Goal: Book appointment/travel/reservation

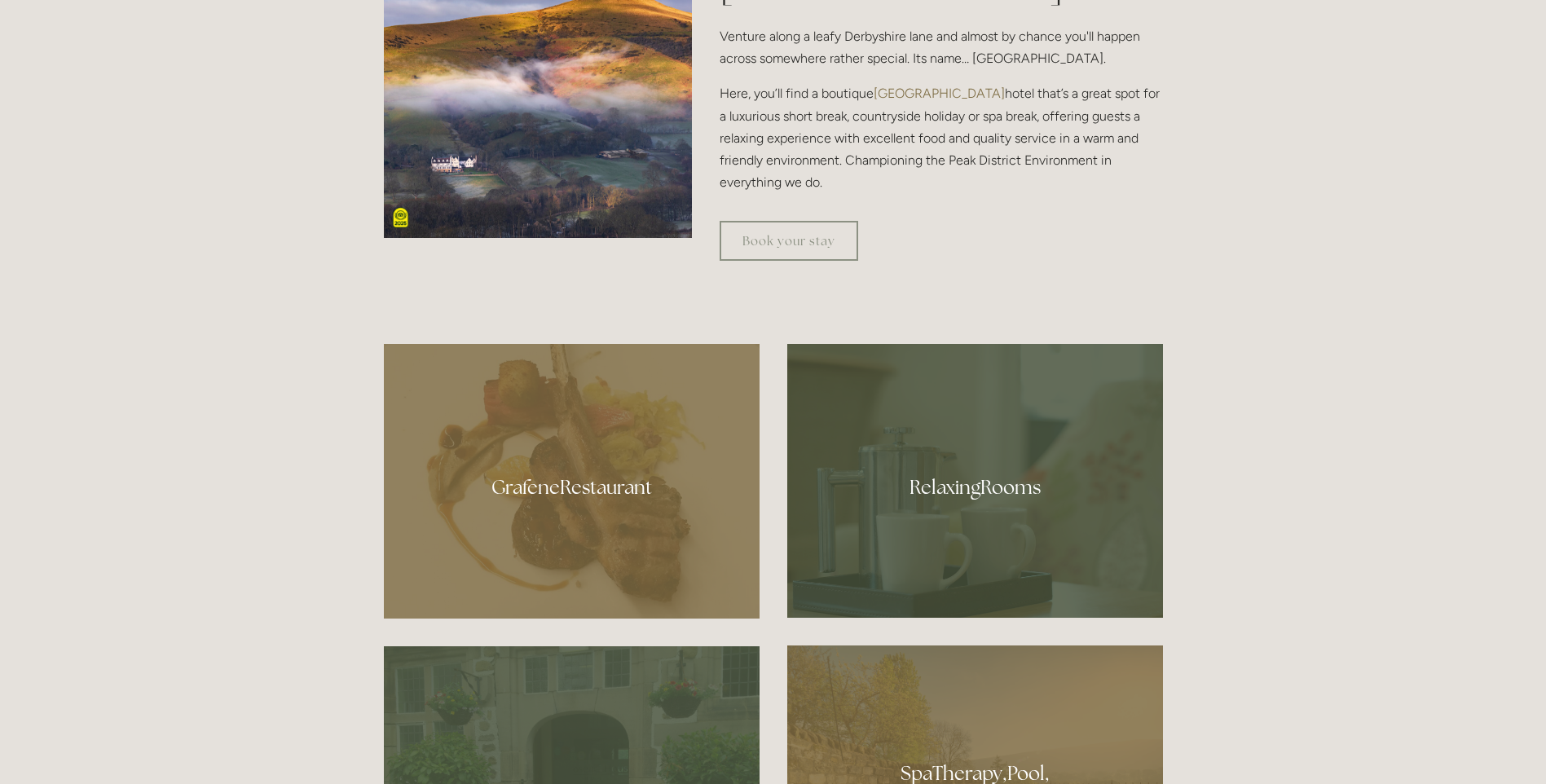
scroll to position [896, 0]
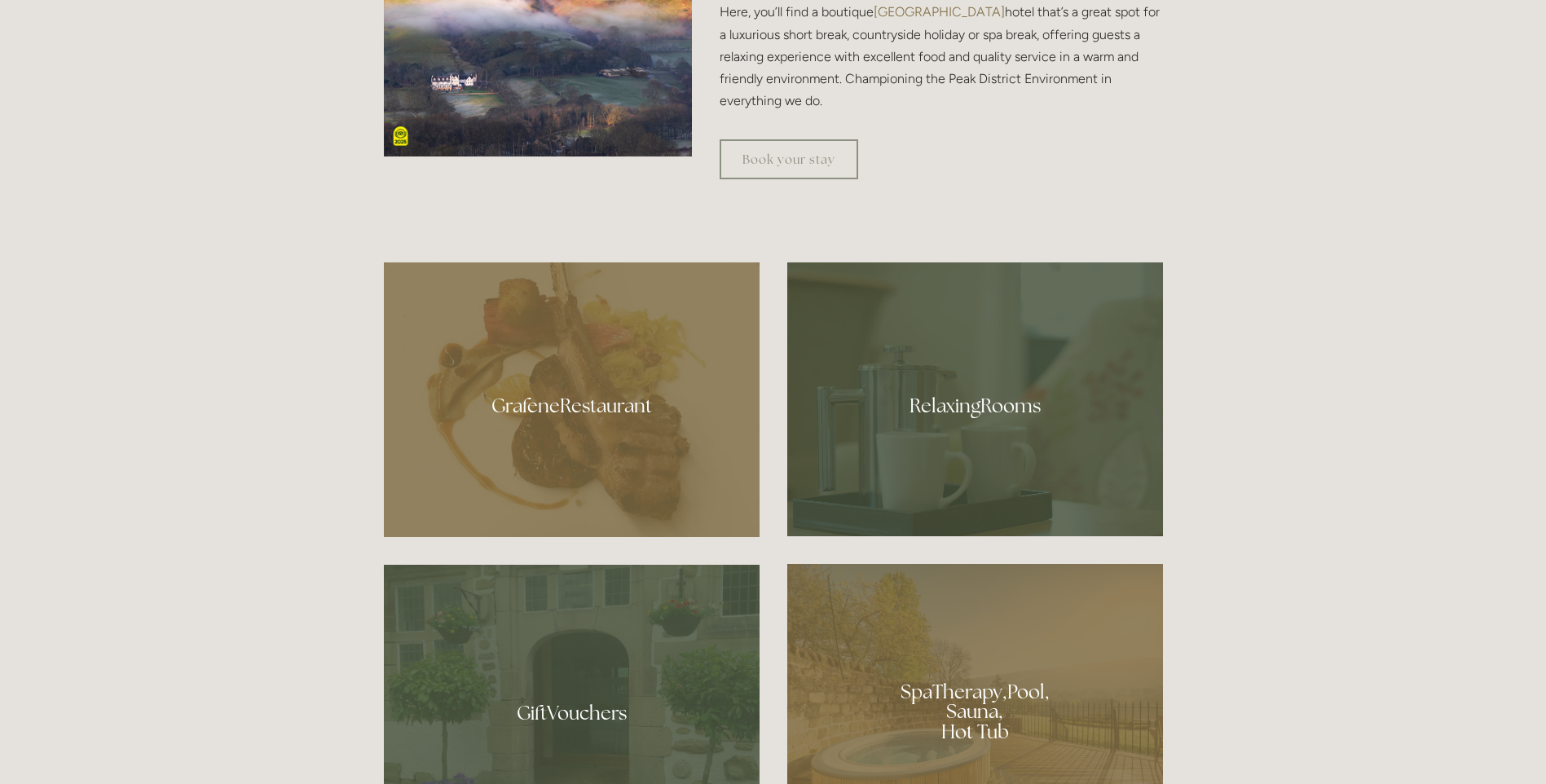
click at [485, 405] on div at bounding box center [572, 399] width 375 height 275
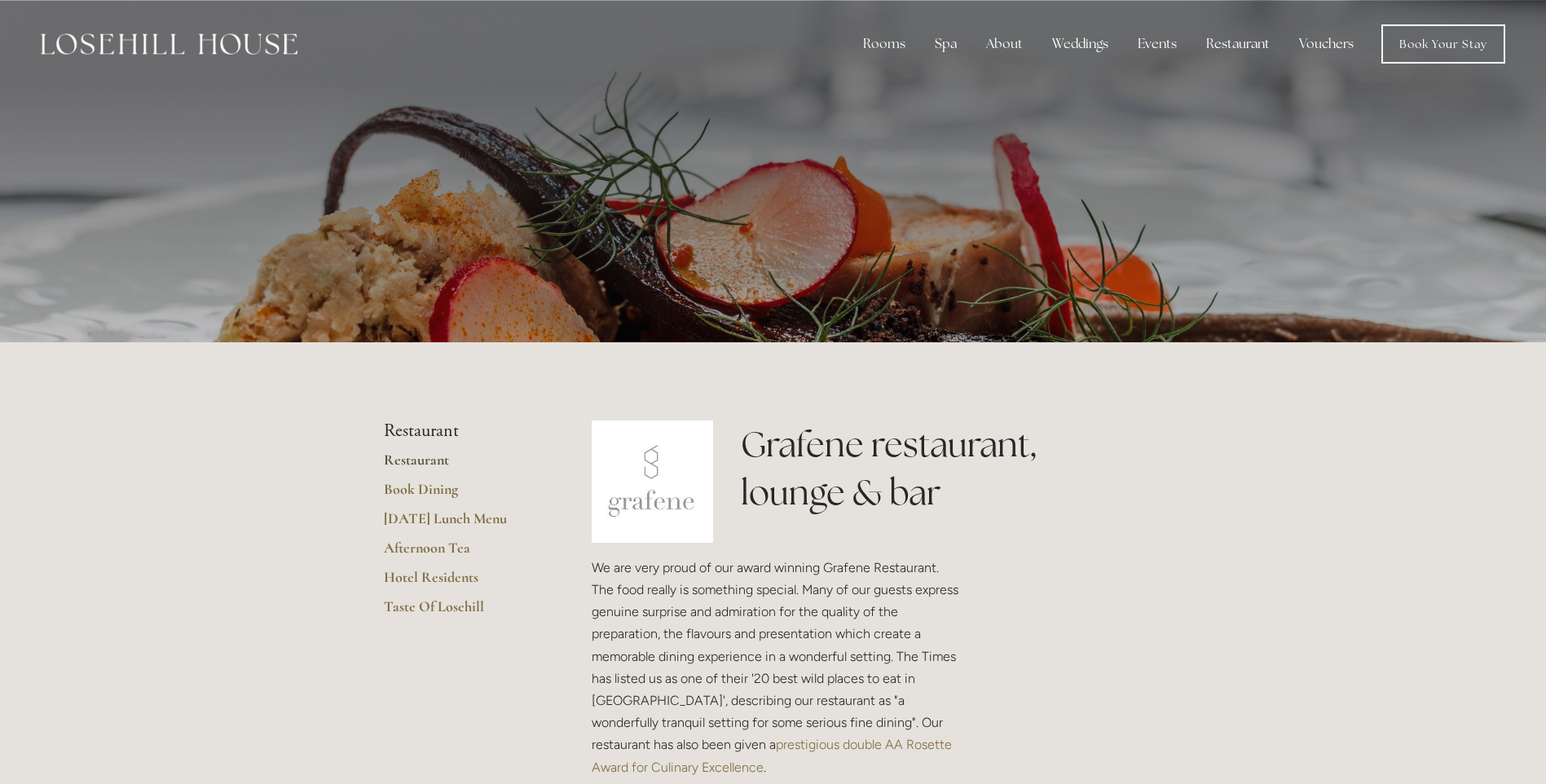
scroll to position [81, 0]
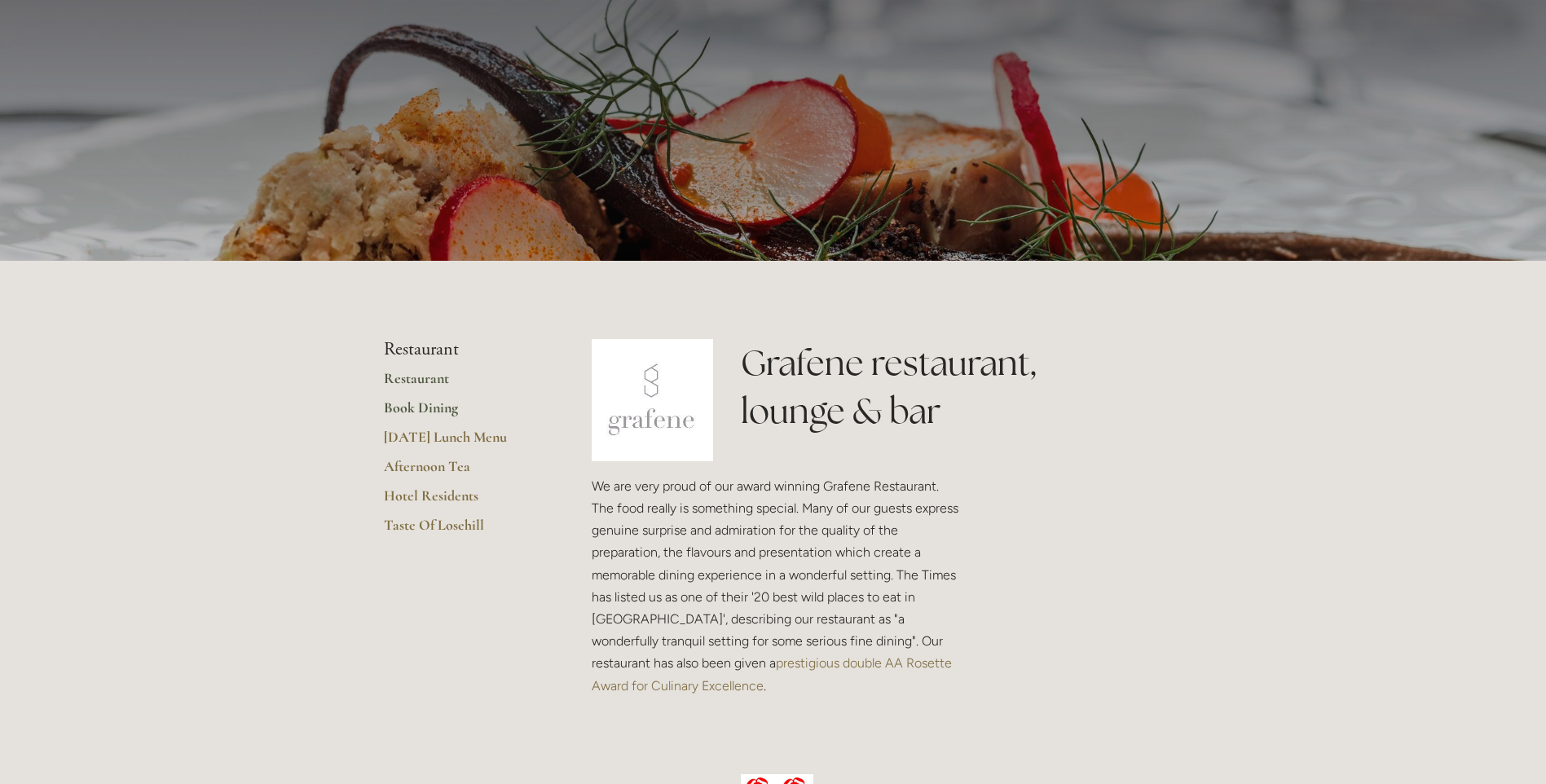
click at [420, 409] on link "Book Dining" at bounding box center [461, 413] width 155 height 29
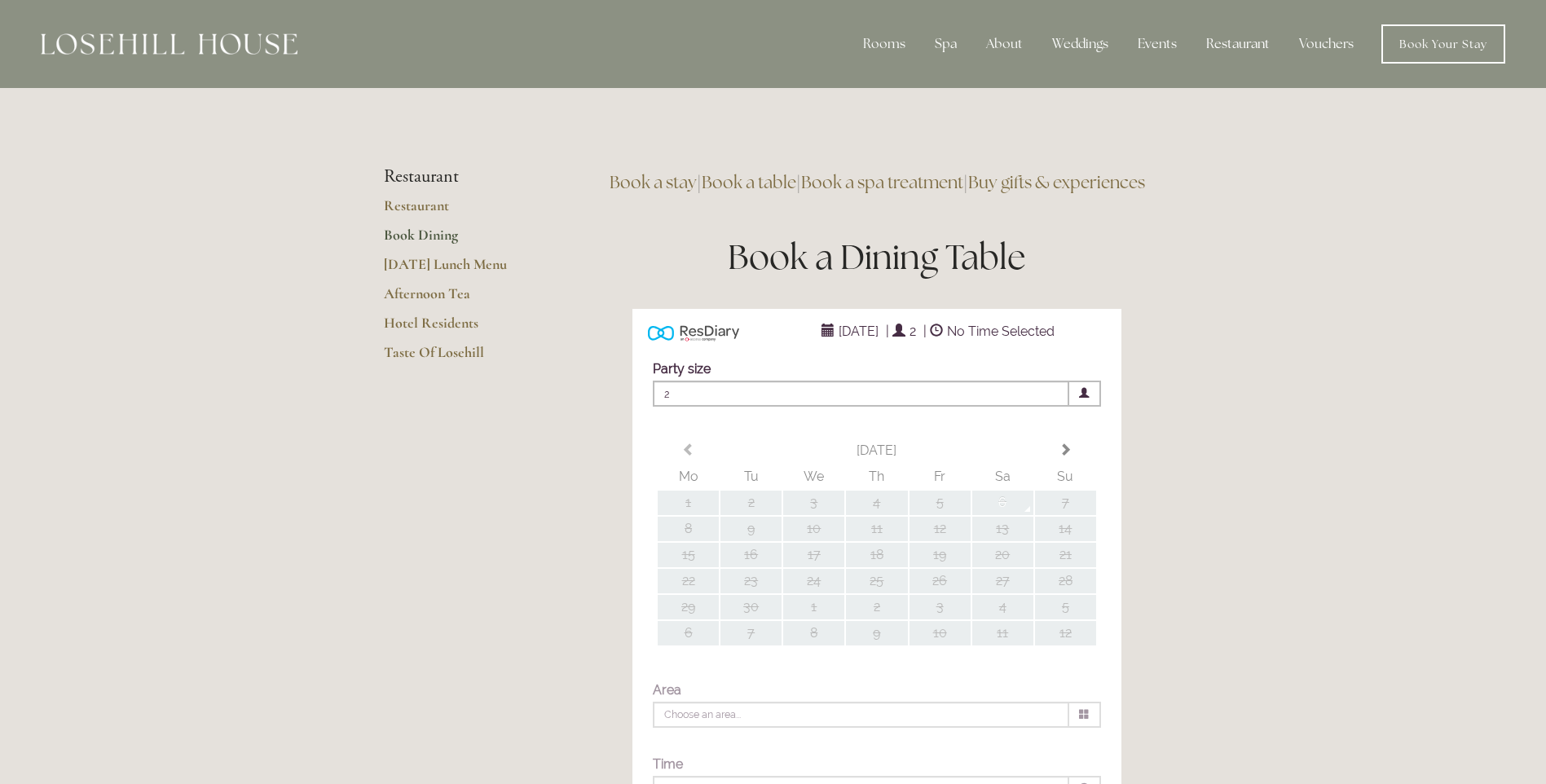
type input "Any Area"
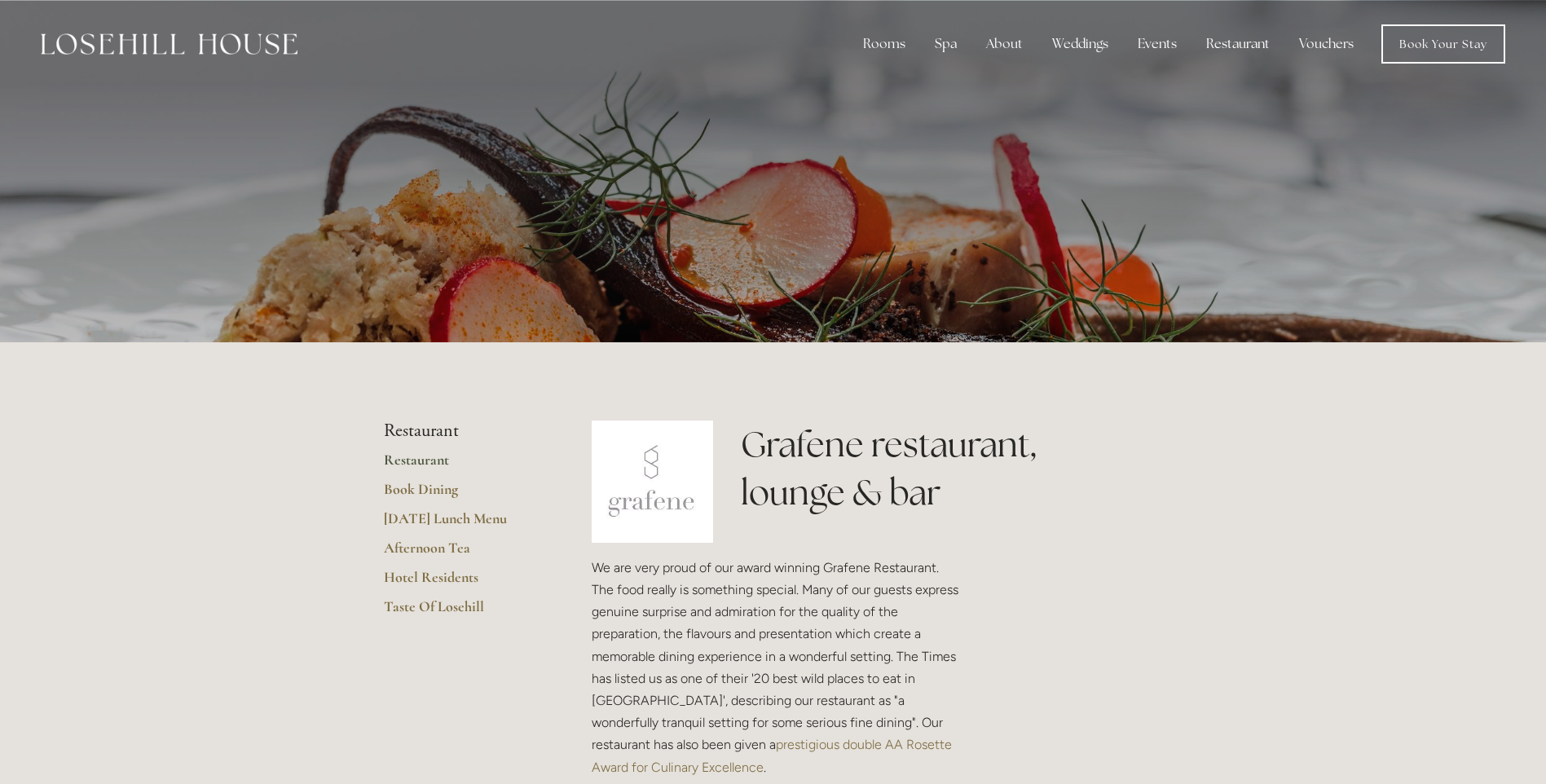
scroll to position [81, 0]
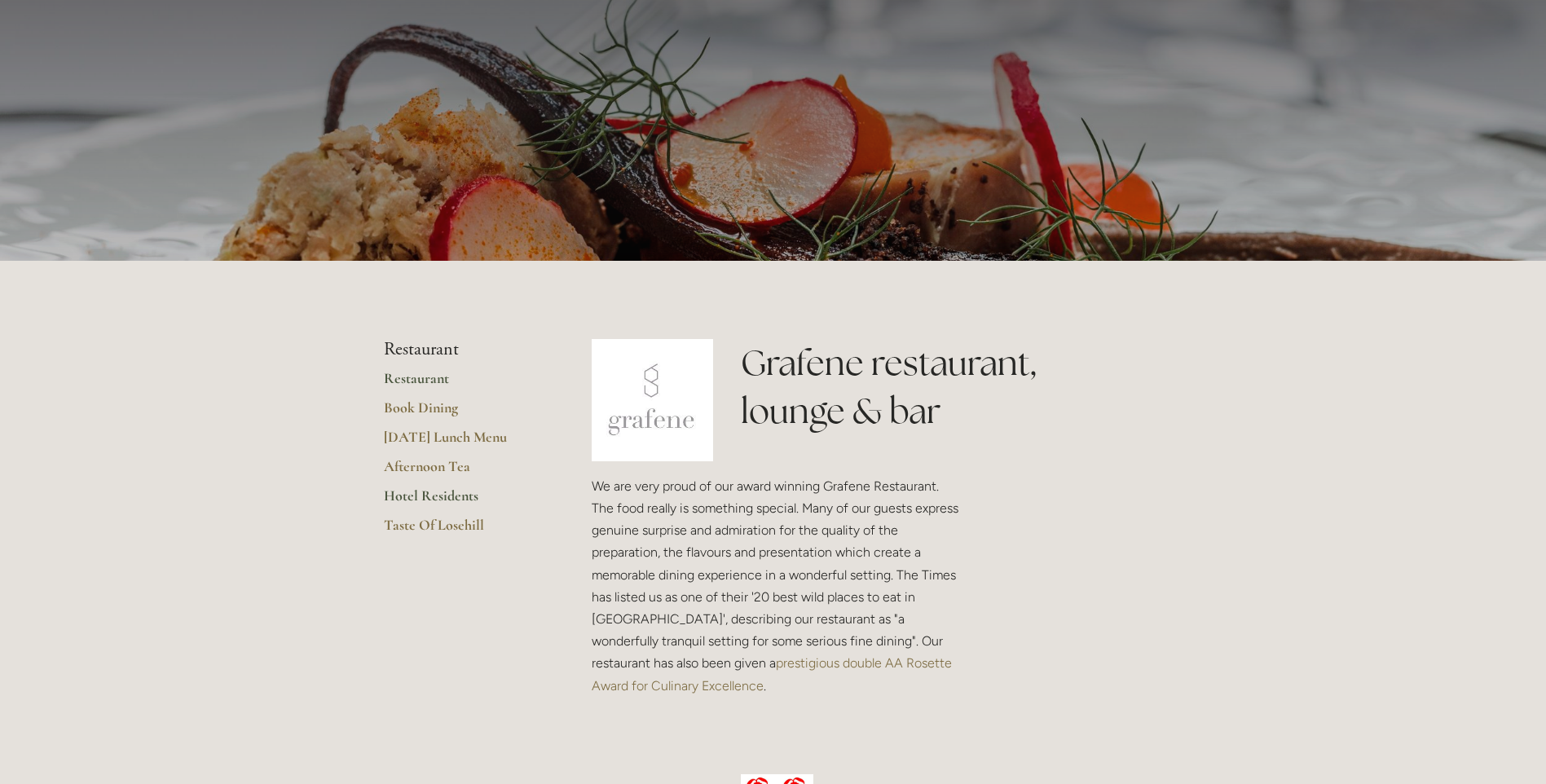
click at [451, 493] on link "Hotel Residents" at bounding box center [461, 501] width 155 height 29
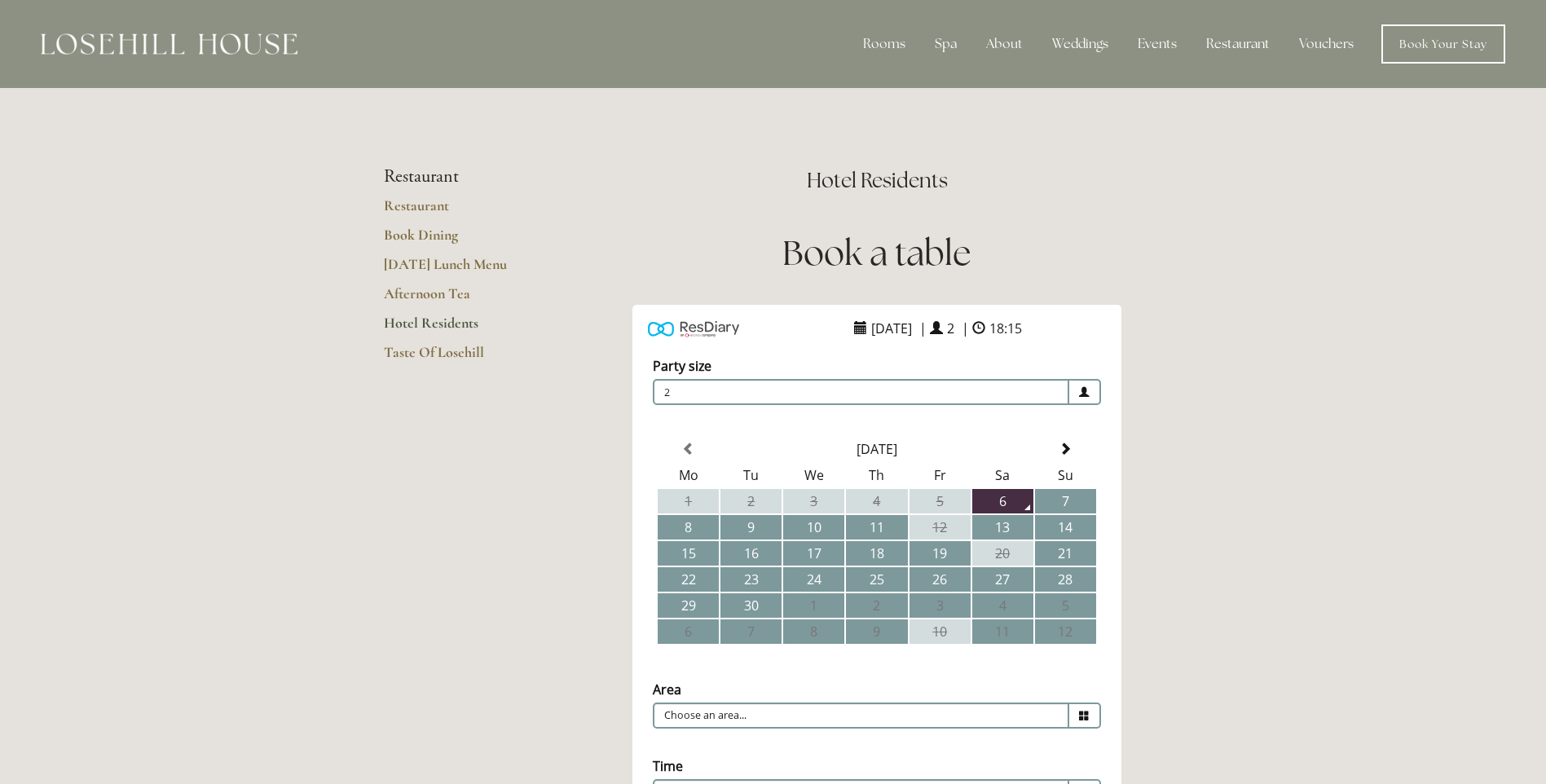
scroll to position [163, 0]
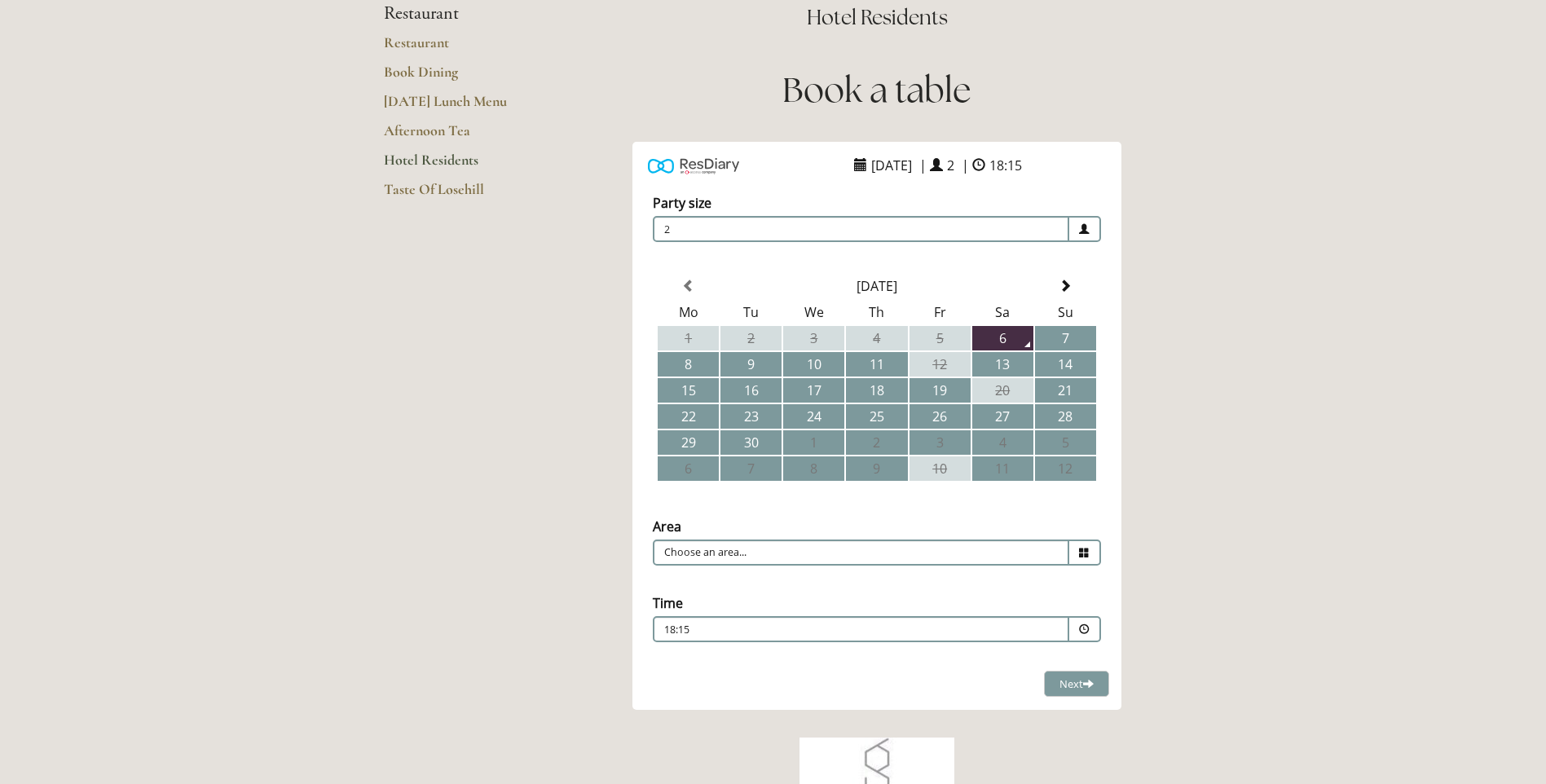
click at [985, 227] on span "2" at bounding box center [861, 228] width 416 height 26
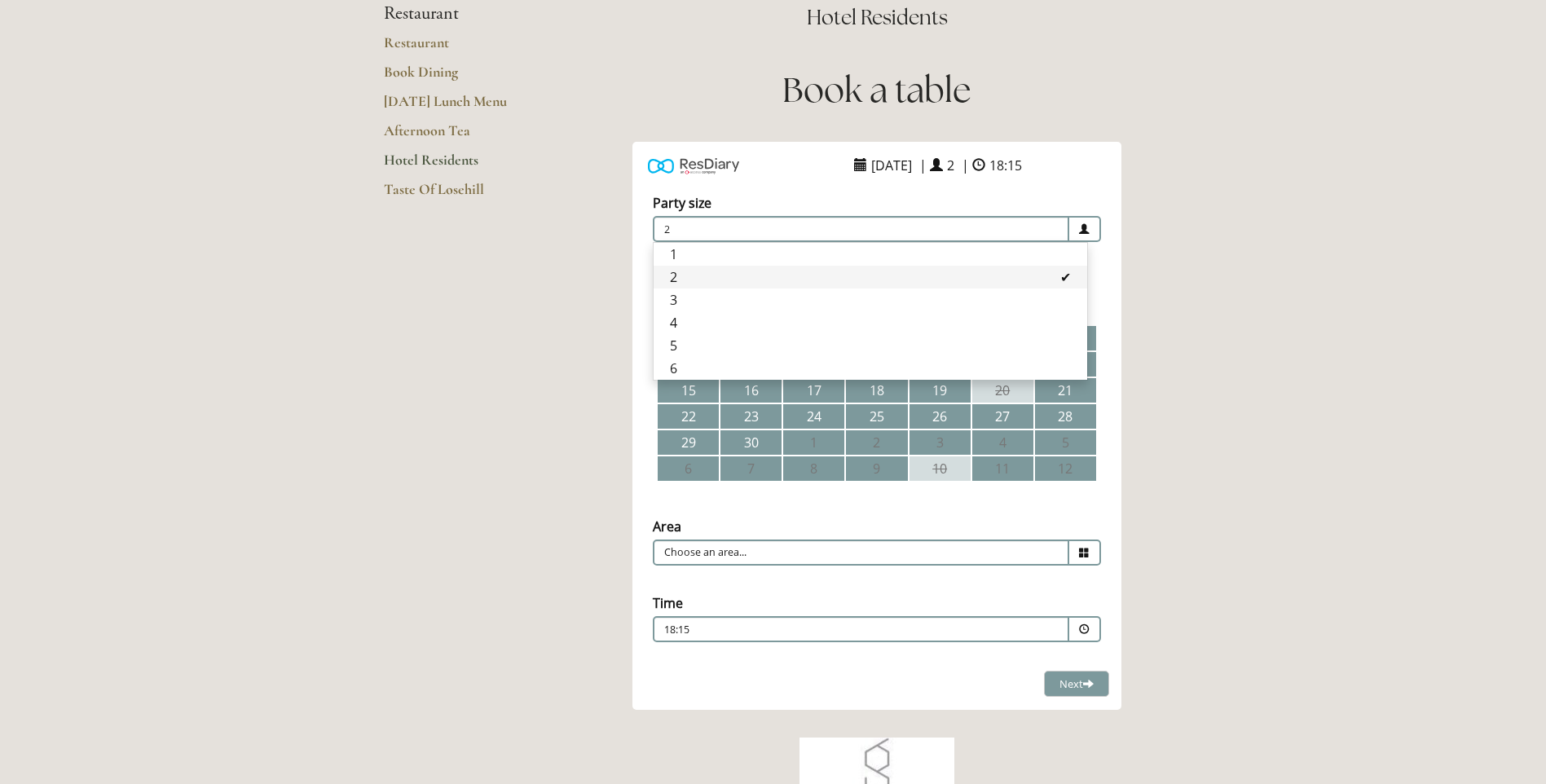
click at [985, 227] on span "2" at bounding box center [861, 228] width 416 height 26
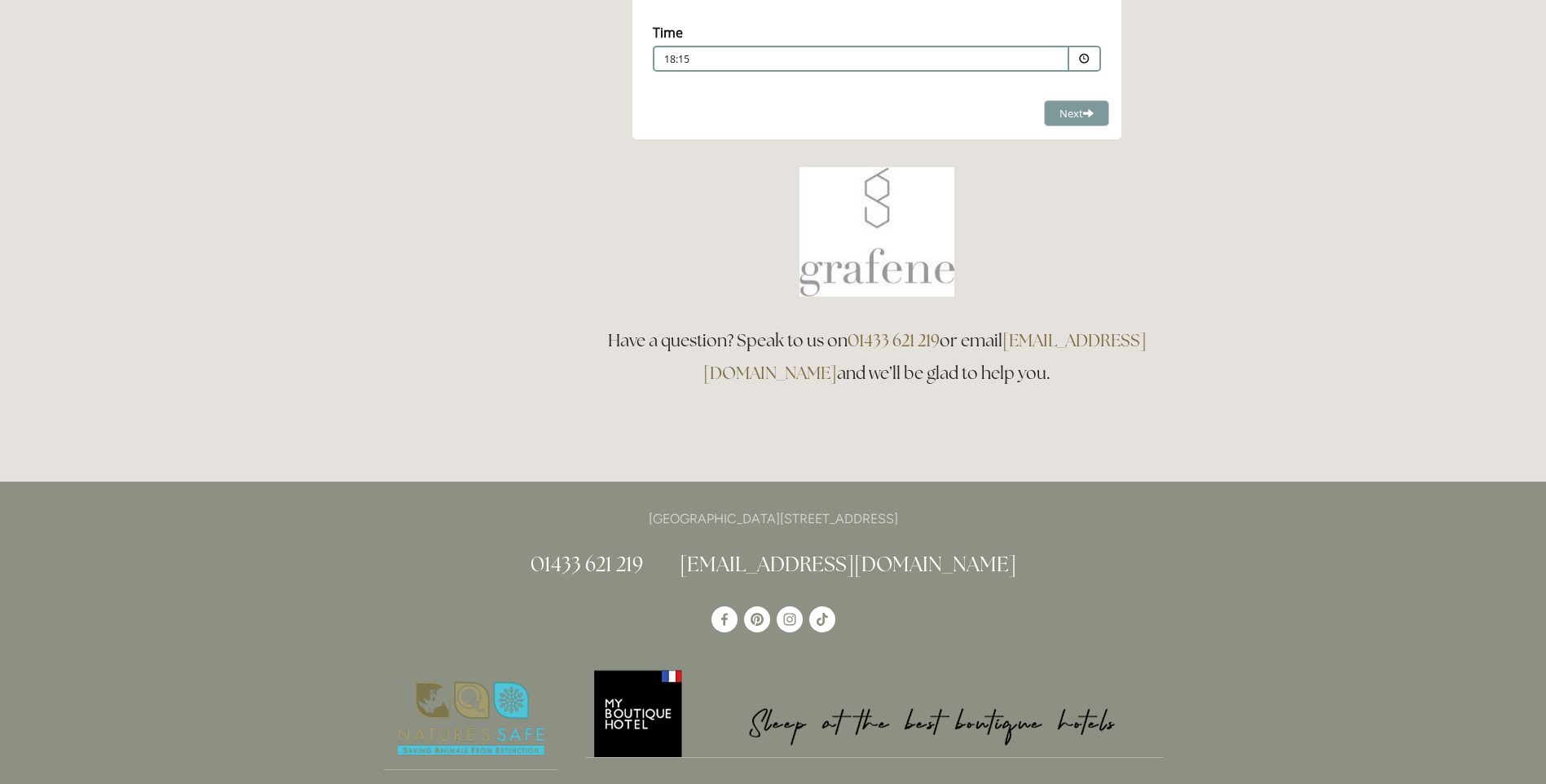
scroll to position [1059, 0]
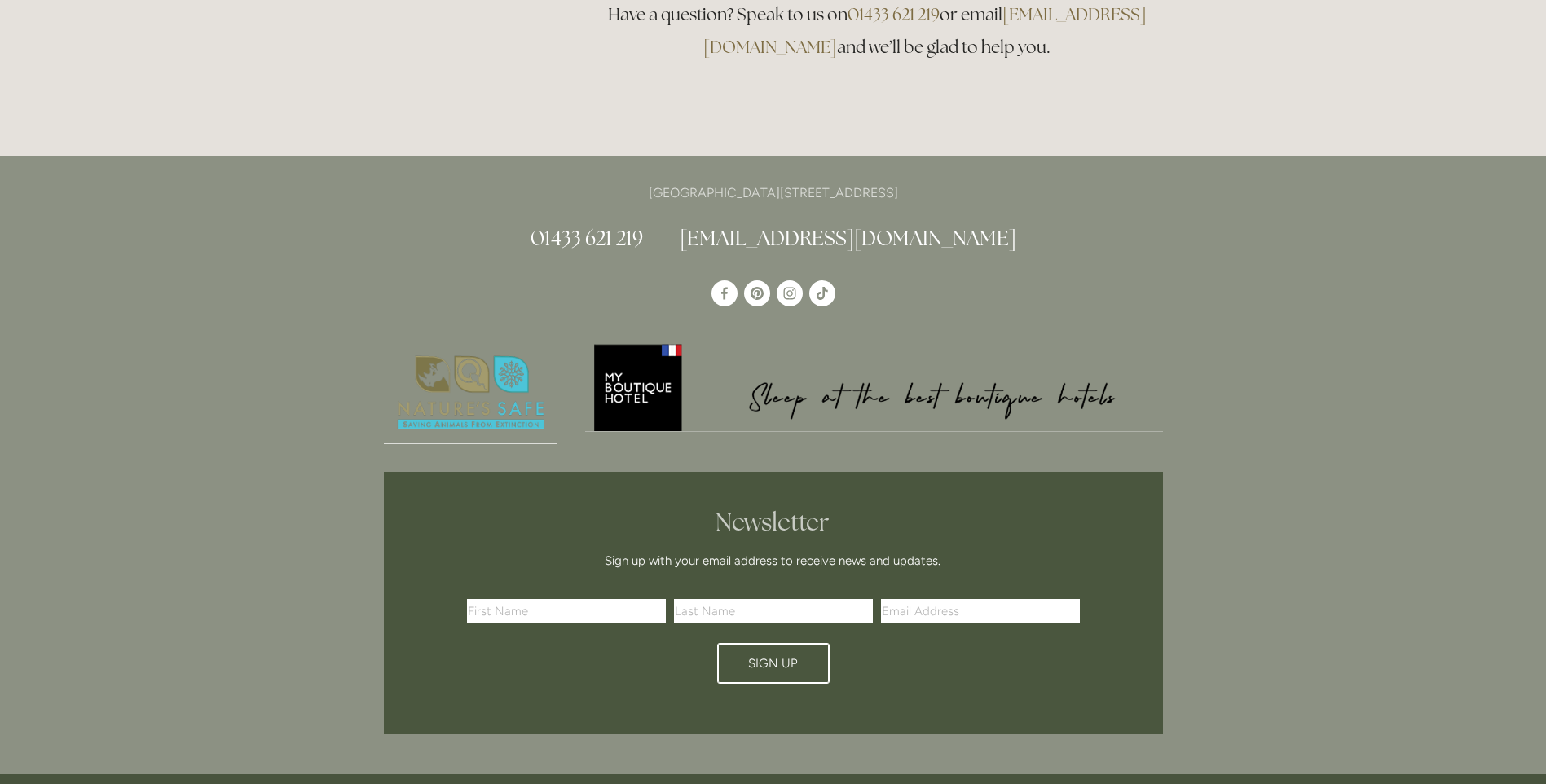
click at [467, 387] on img at bounding box center [471, 393] width 174 height 103
